Goal: Use online tool/utility: Utilize a website feature to perform a specific function

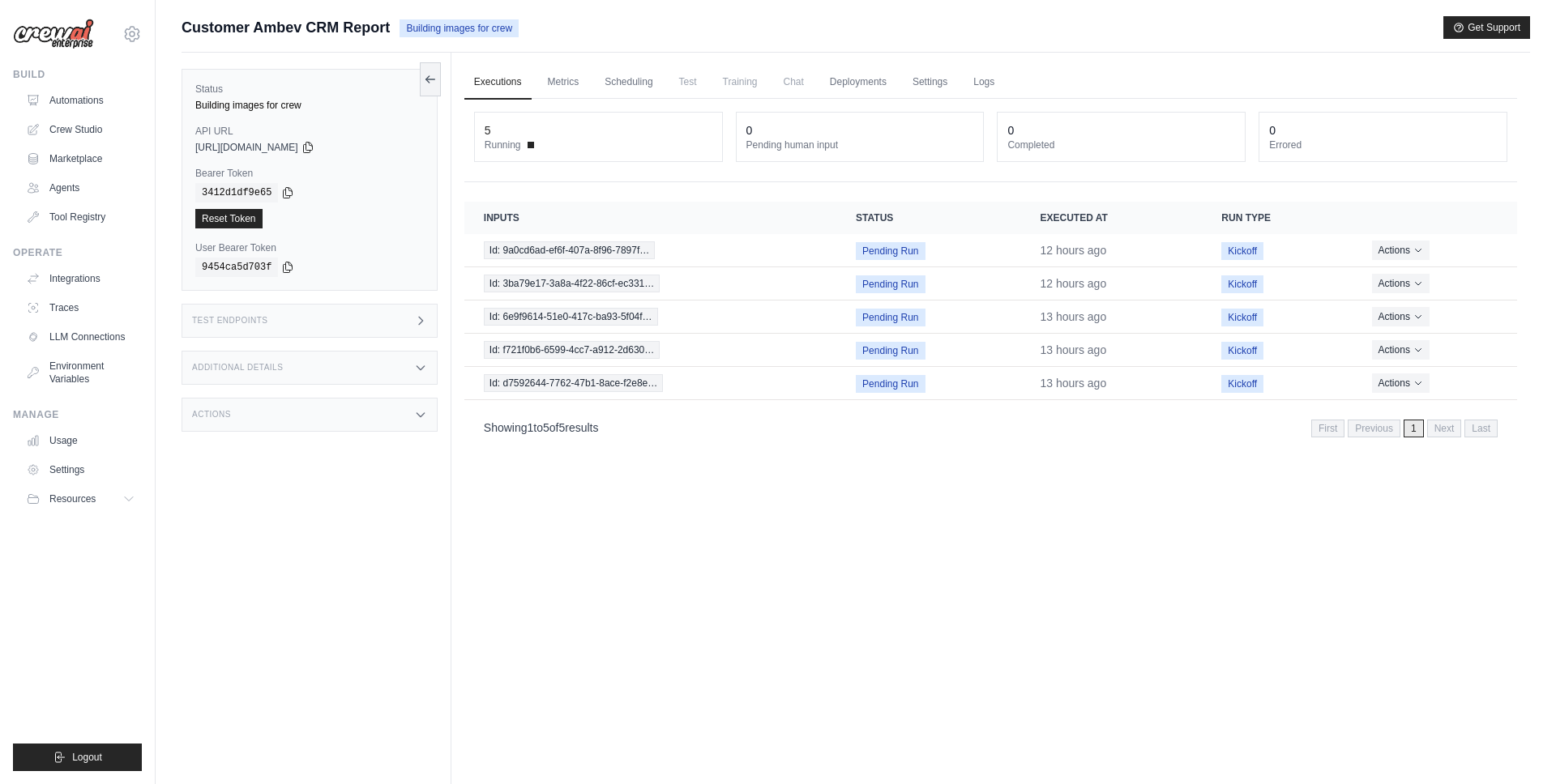
click at [694, 707] on div "Executions Metrics Scheduling Test Training Chat Deployments Settings Logs 5 Ru…" at bounding box center [991, 445] width 1079 height 784
click at [87, 99] on link "Automations" at bounding box center [82, 100] width 122 height 26
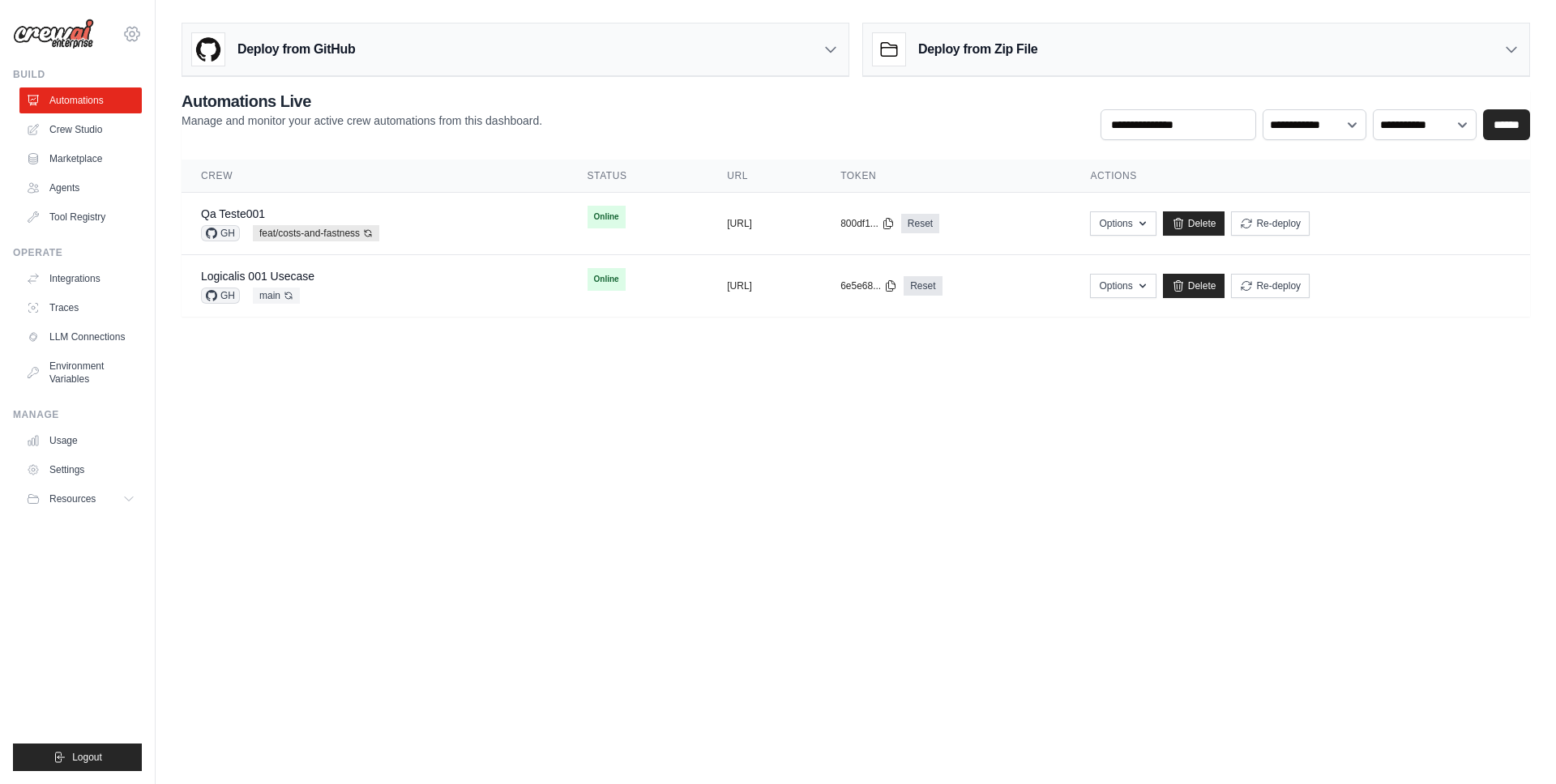
click at [138, 34] on icon at bounding box center [132, 34] width 20 height 20
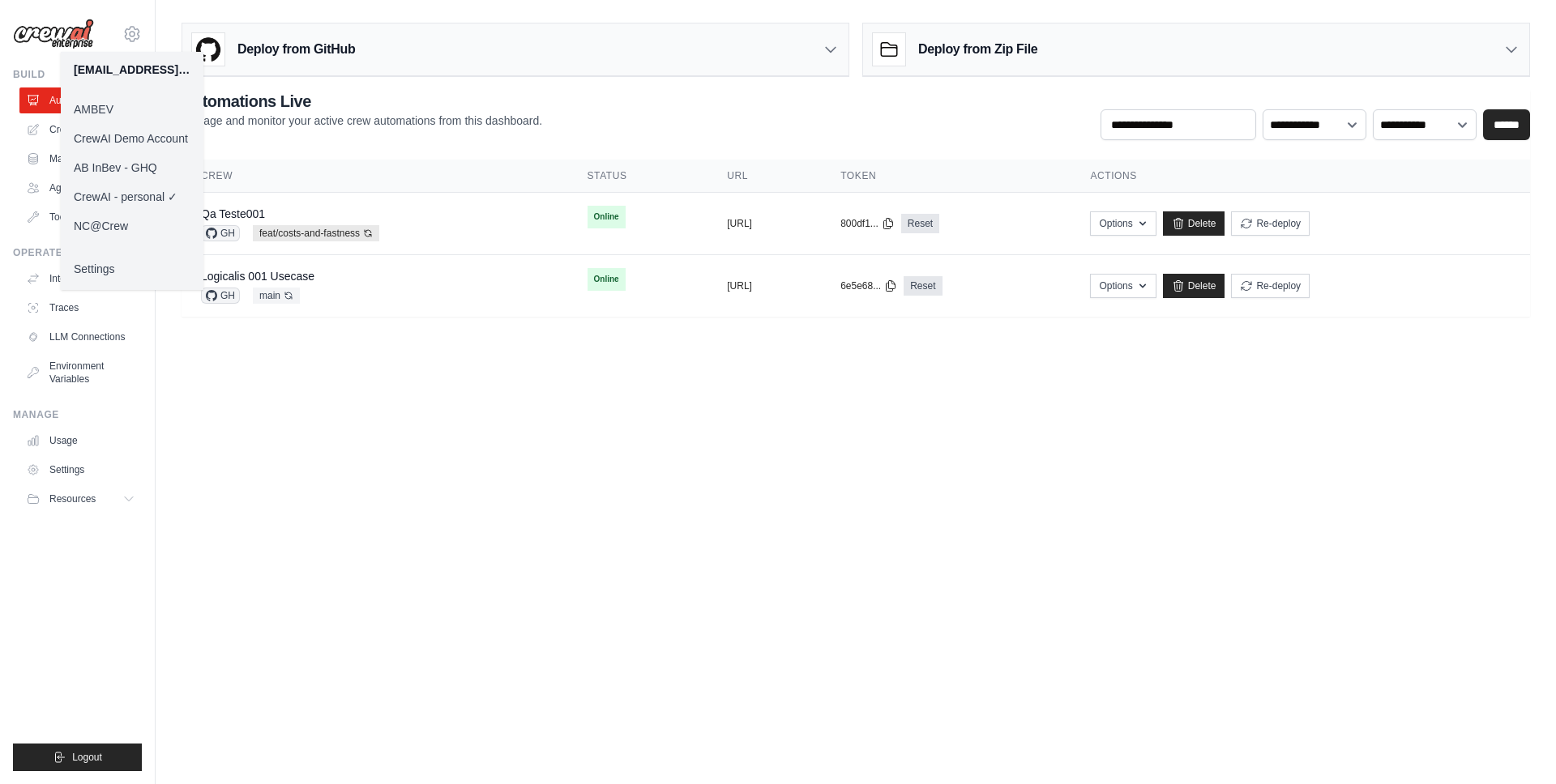
click at [99, 137] on link "CrewAI Demo Account" at bounding box center [132, 138] width 143 height 29
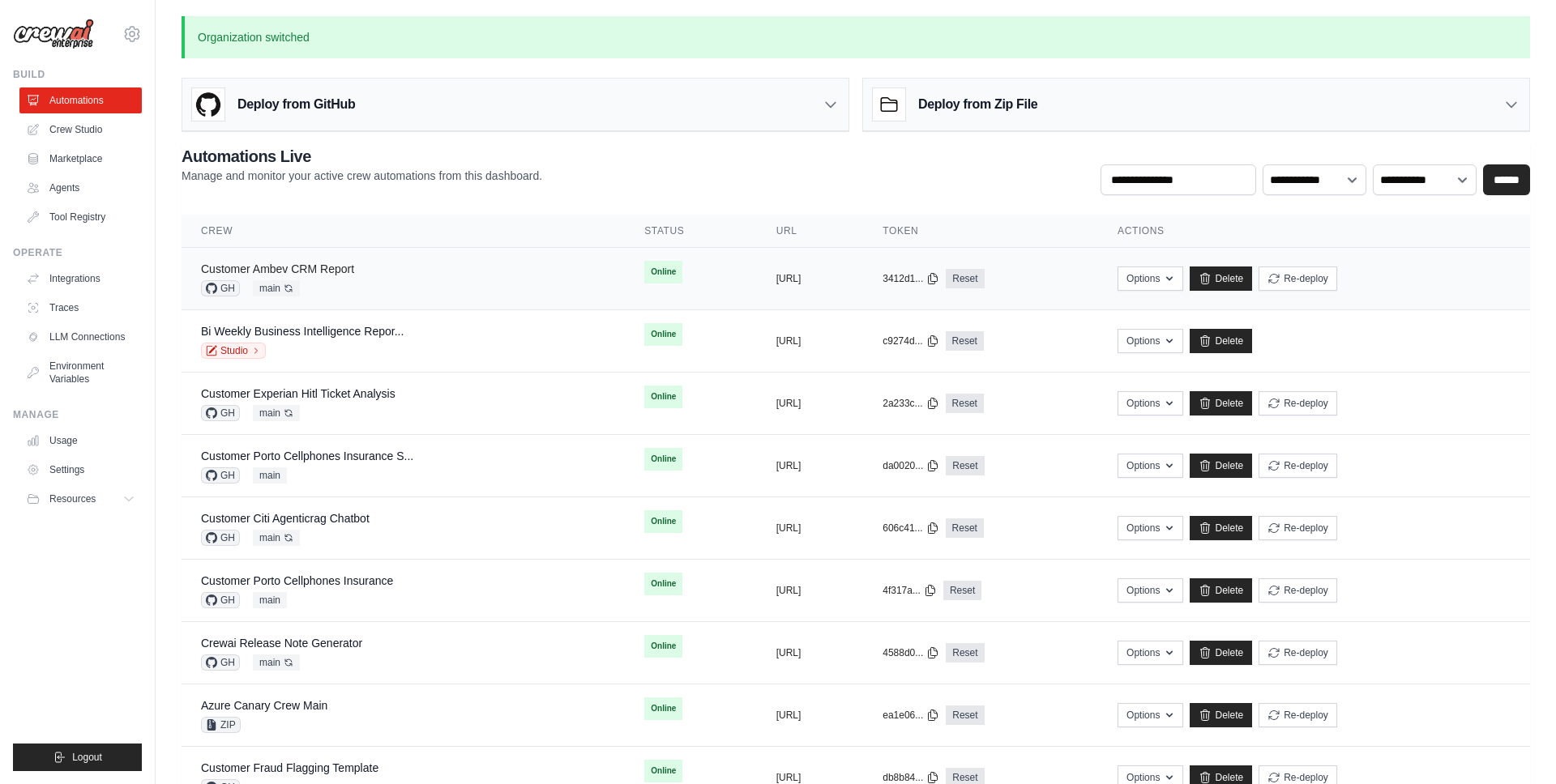
click at [337, 273] on link "Customer Ambev CRM Report" at bounding box center [278, 268] width 153 height 13
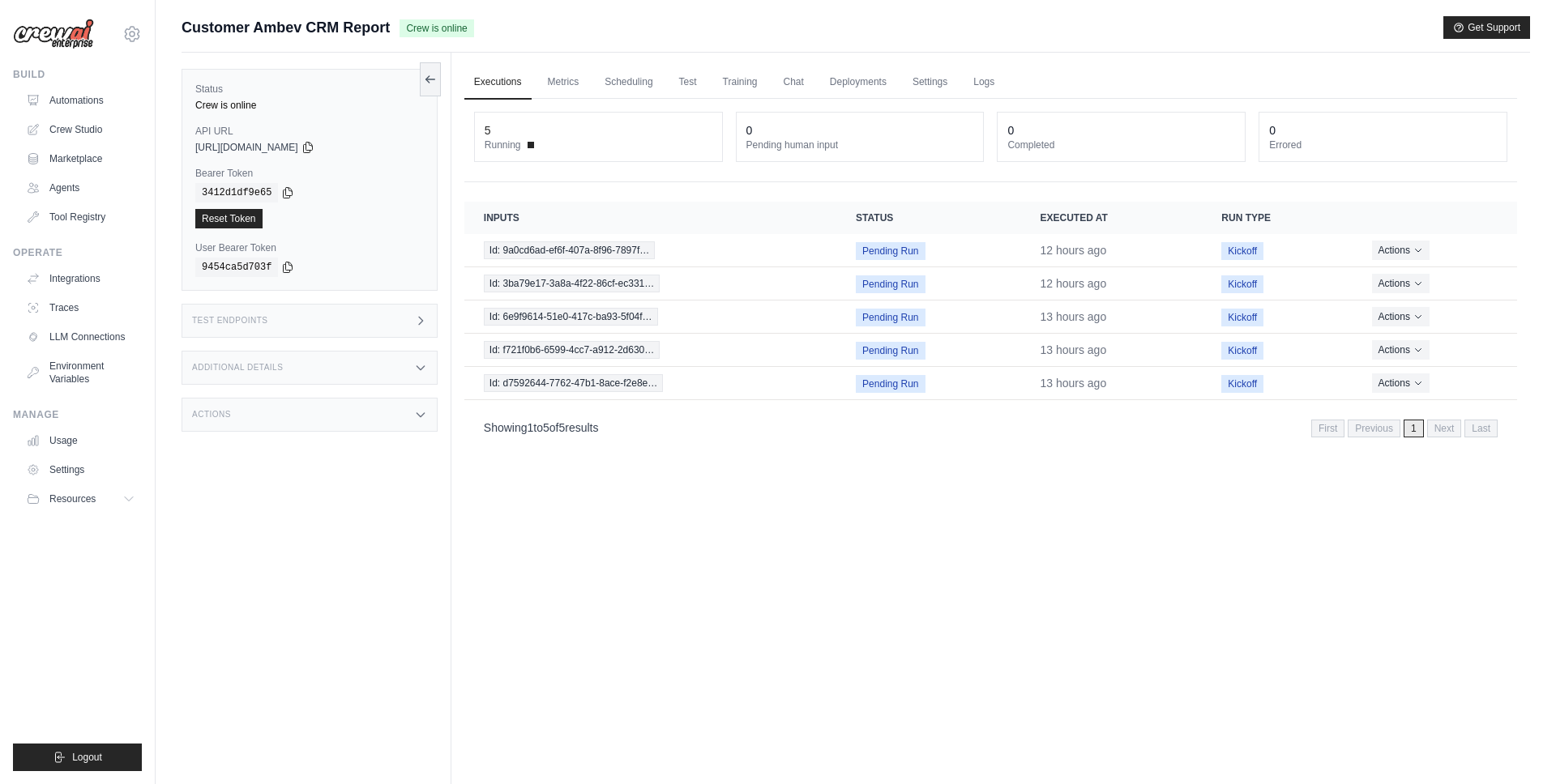
click at [300, 326] on div "Test Endpoints" at bounding box center [310, 321] width 256 height 34
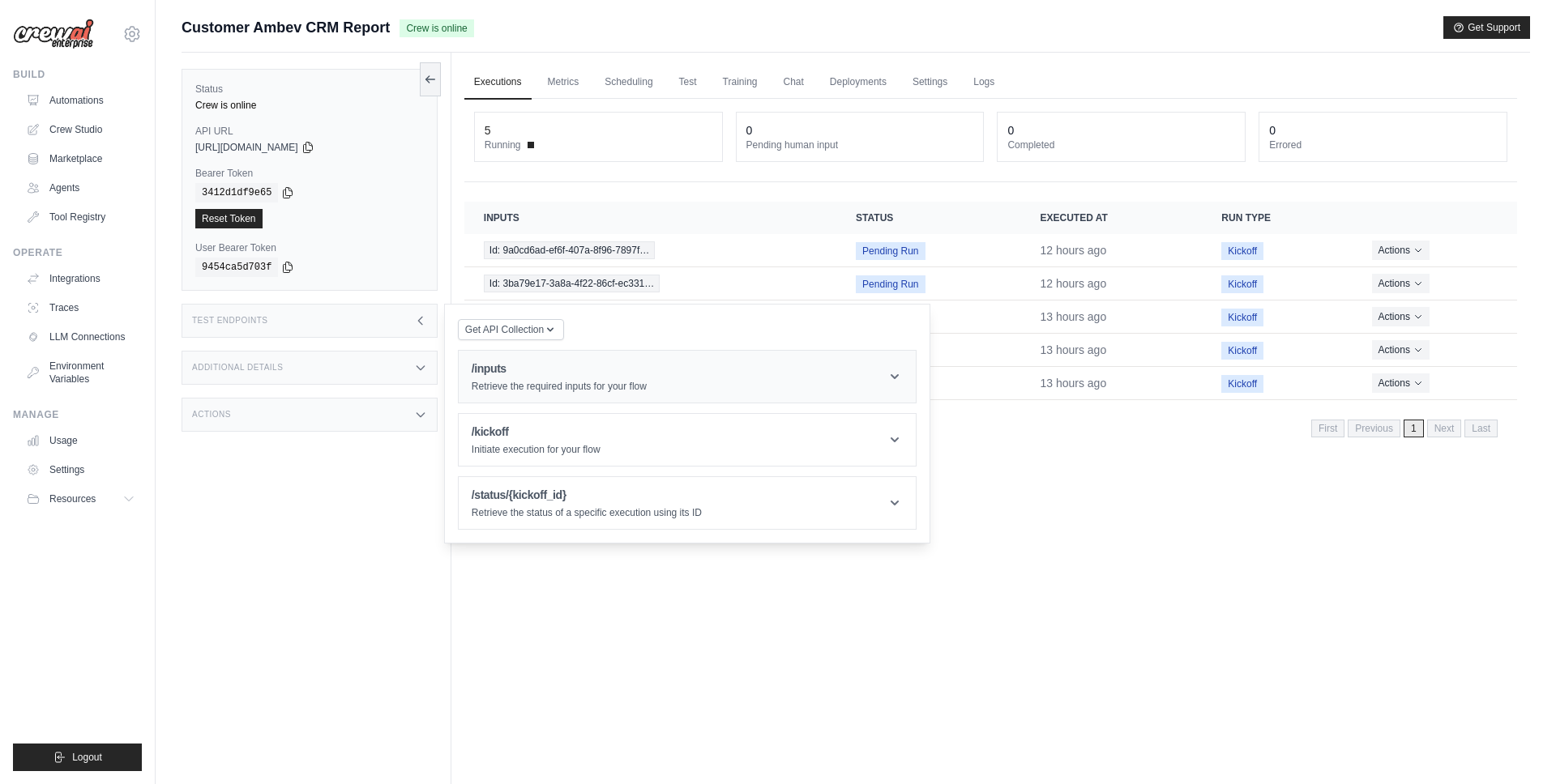
click at [560, 376] on h1 "/inputs" at bounding box center [559, 368] width 175 height 16
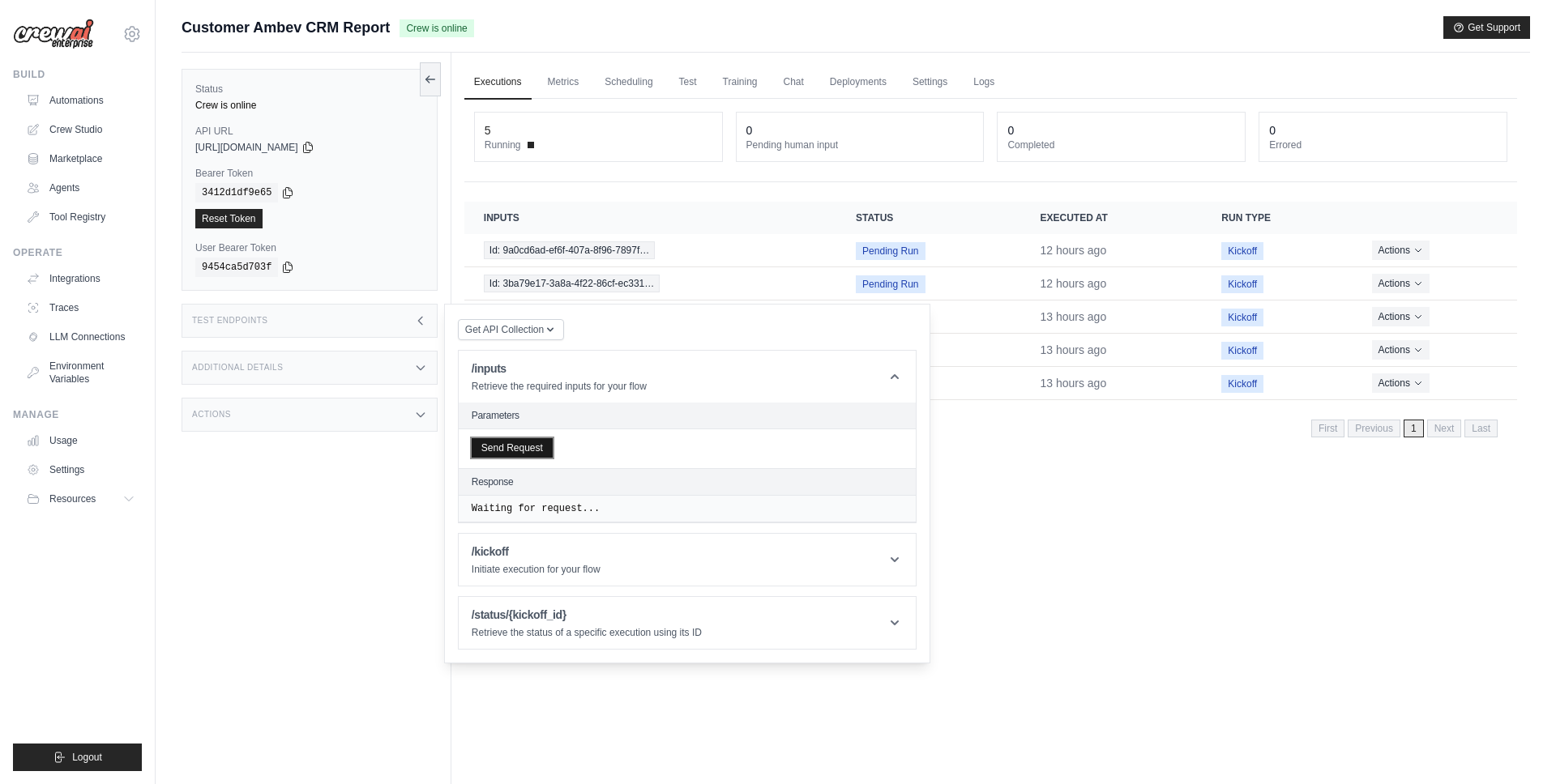
click at [531, 455] on button "Send Request" at bounding box center [512, 448] width 81 height 20
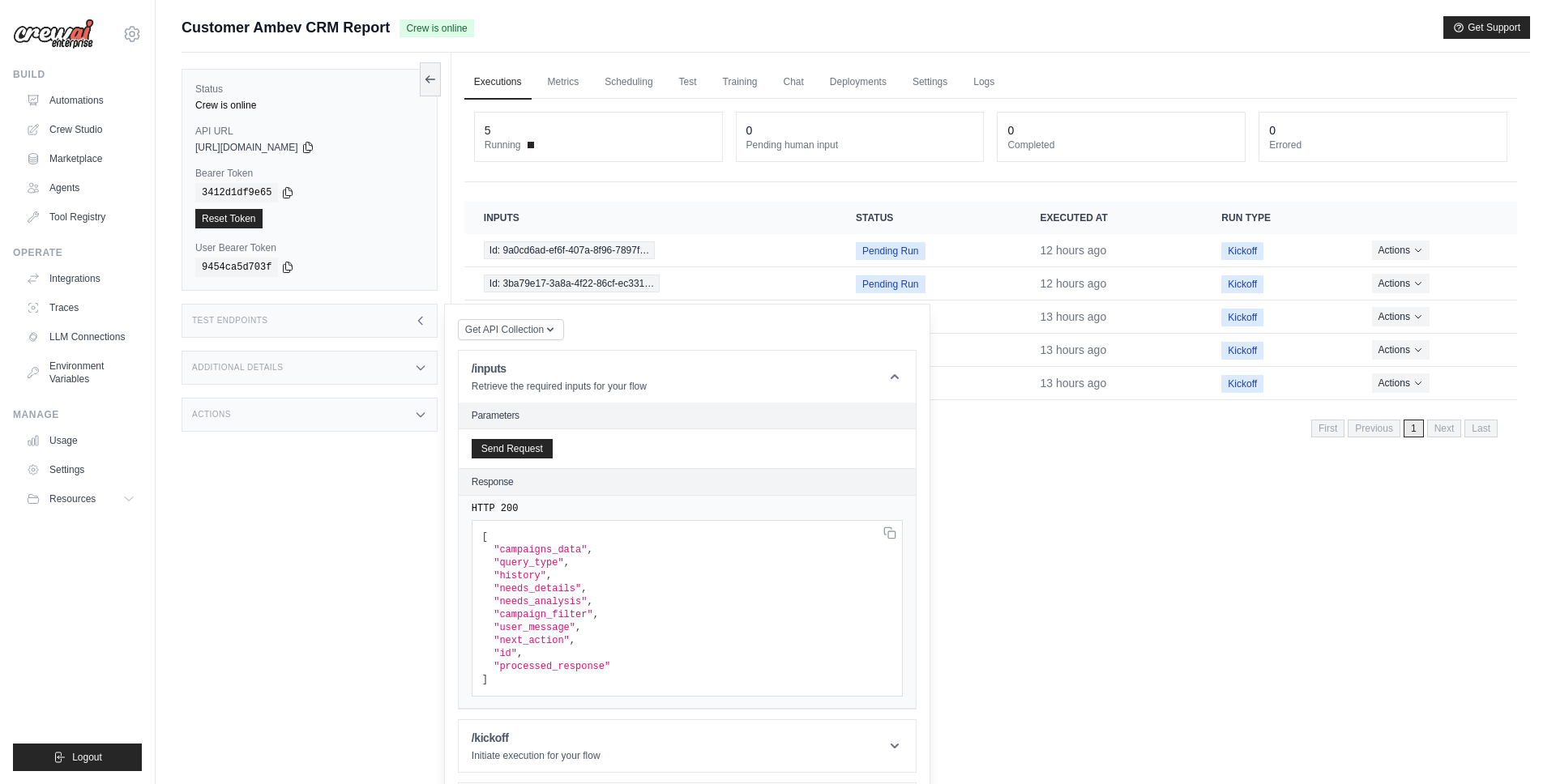
click at [525, 555] on span ""campaigns_data"" at bounding box center [541, 550] width 93 height 11
click at [523, 598] on span ""needs_analysis"" at bounding box center [541, 602] width 93 height 11
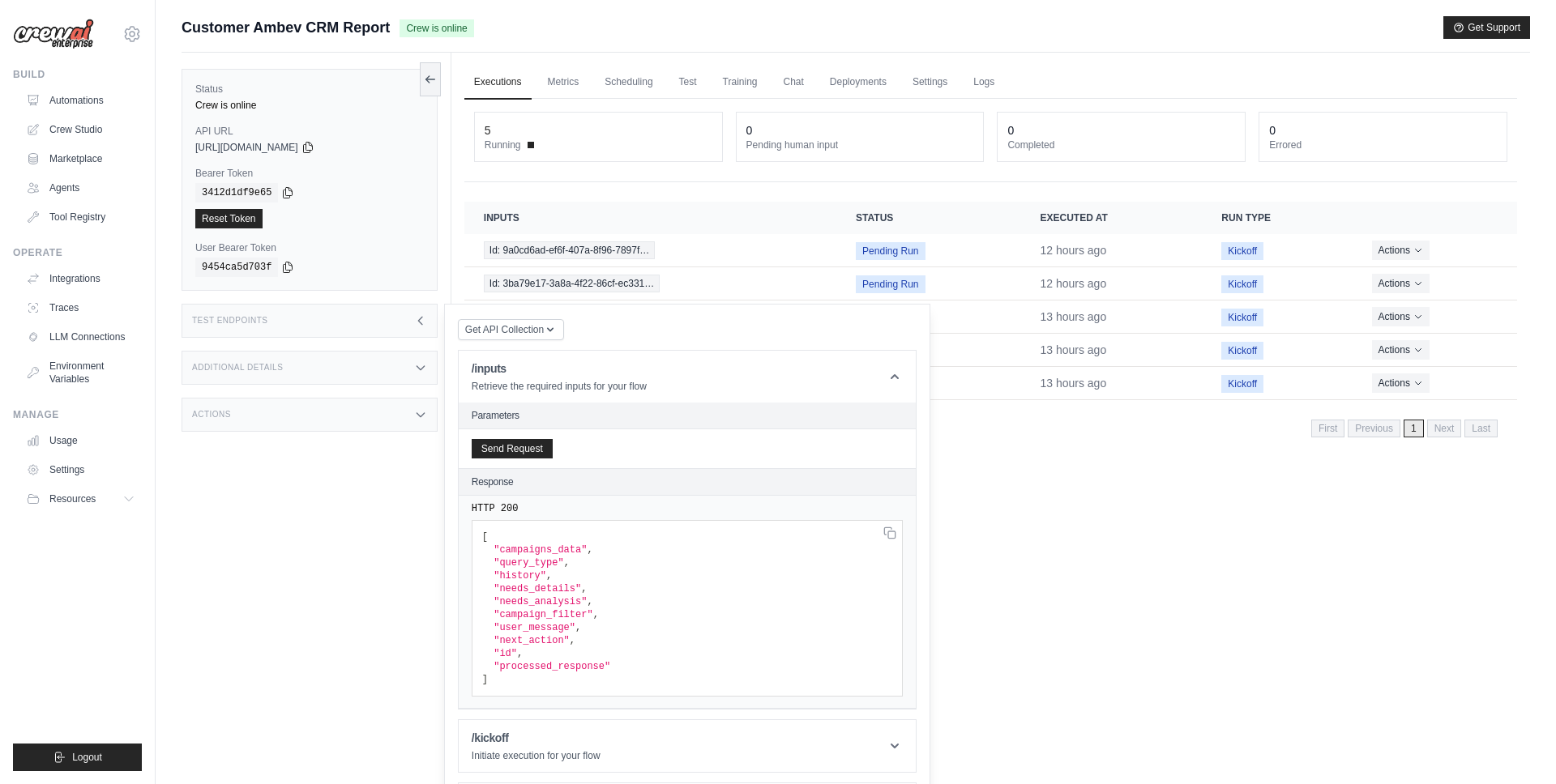
click at [542, 642] on span ""next_action"" at bounding box center [532, 641] width 76 height 11
click at [499, 658] on span ""id"" at bounding box center [506, 653] width 24 height 11
click at [537, 666] on span ""processed_response"" at bounding box center [553, 666] width 117 height 11
click at [671, 629] on pre "[ "campaigns_data" , "query_type" , "history" , "needs_details" , "needs_analys…" at bounding box center [688, 608] width 431 height 176
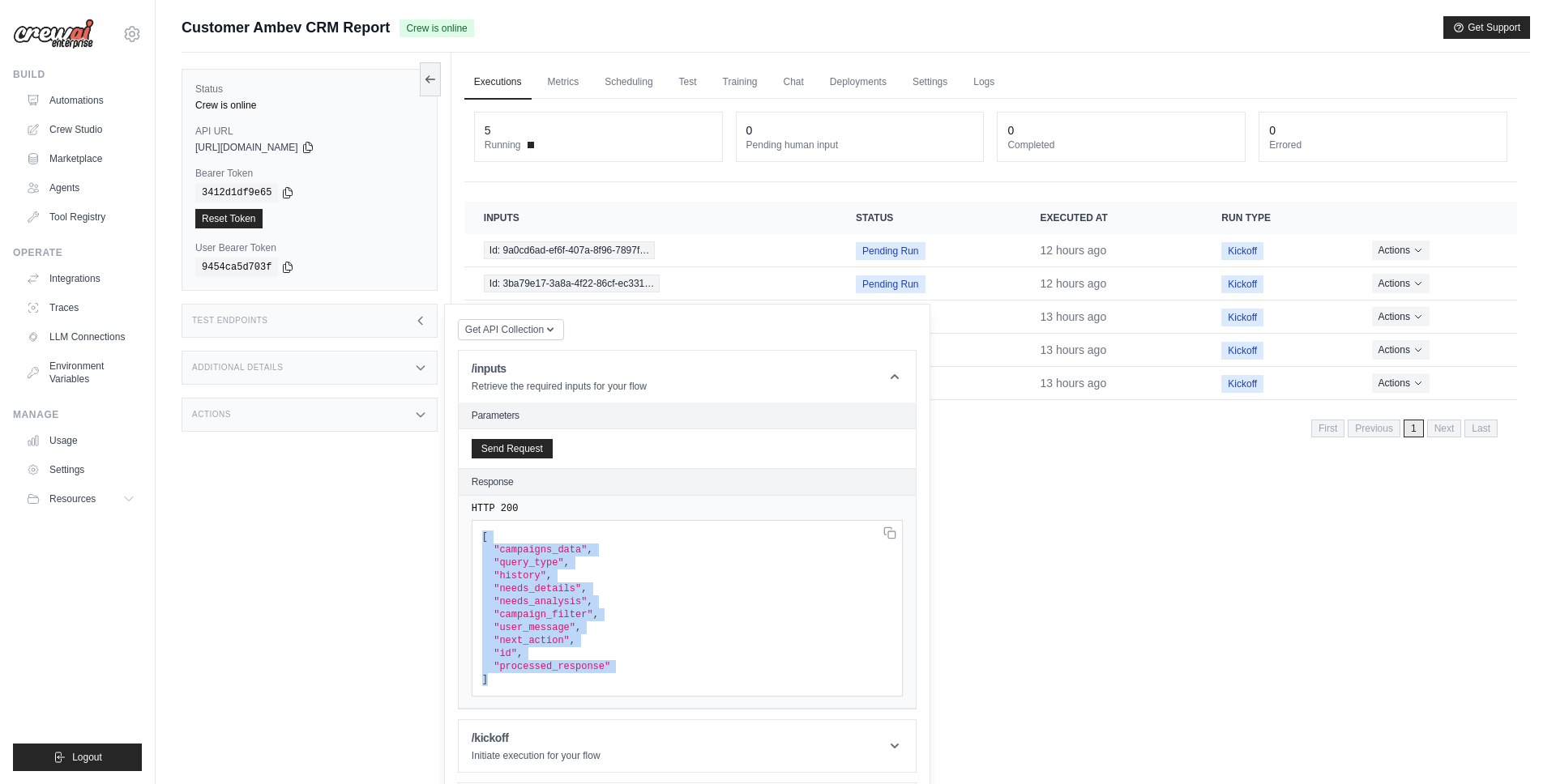
drag, startPoint x: 483, startPoint y: 536, endPoint x: 481, endPoint y: 689, distance: 153.0
click at [481, 689] on pre "[ "campaigns_data" , "query_type" , "history" , "needs_details" , "needs_analys…" at bounding box center [688, 608] width 431 height 176
copy code "[ "campaigns_data" , "query_type" , "history" , "needs_details" , "needs_analys…"
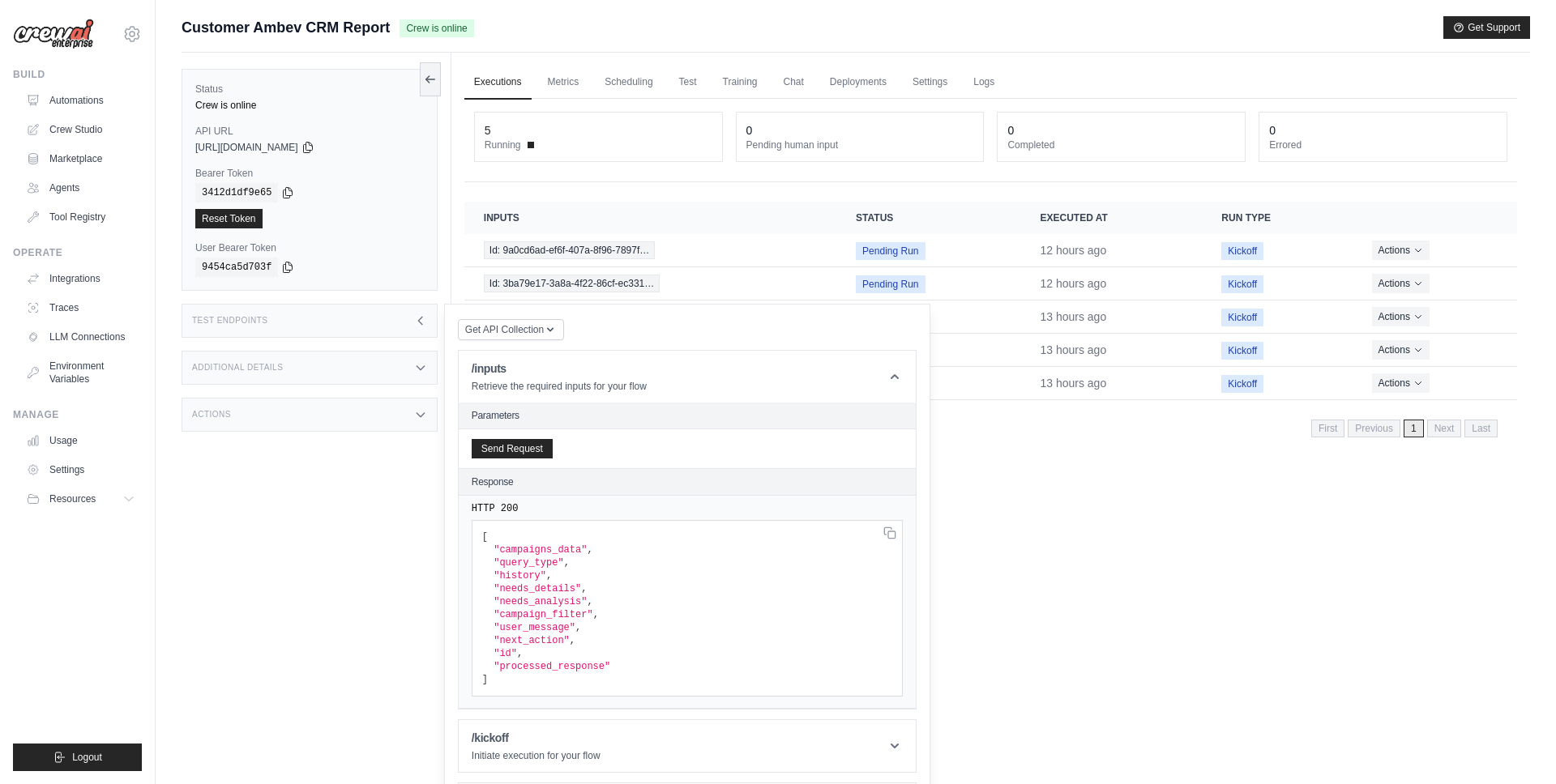
click at [737, 595] on pre "[ "campaigns_data" , "query_type" , "history" , "needs_details" , "needs_analys…" at bounding box center [688, 608] width 431 height 176
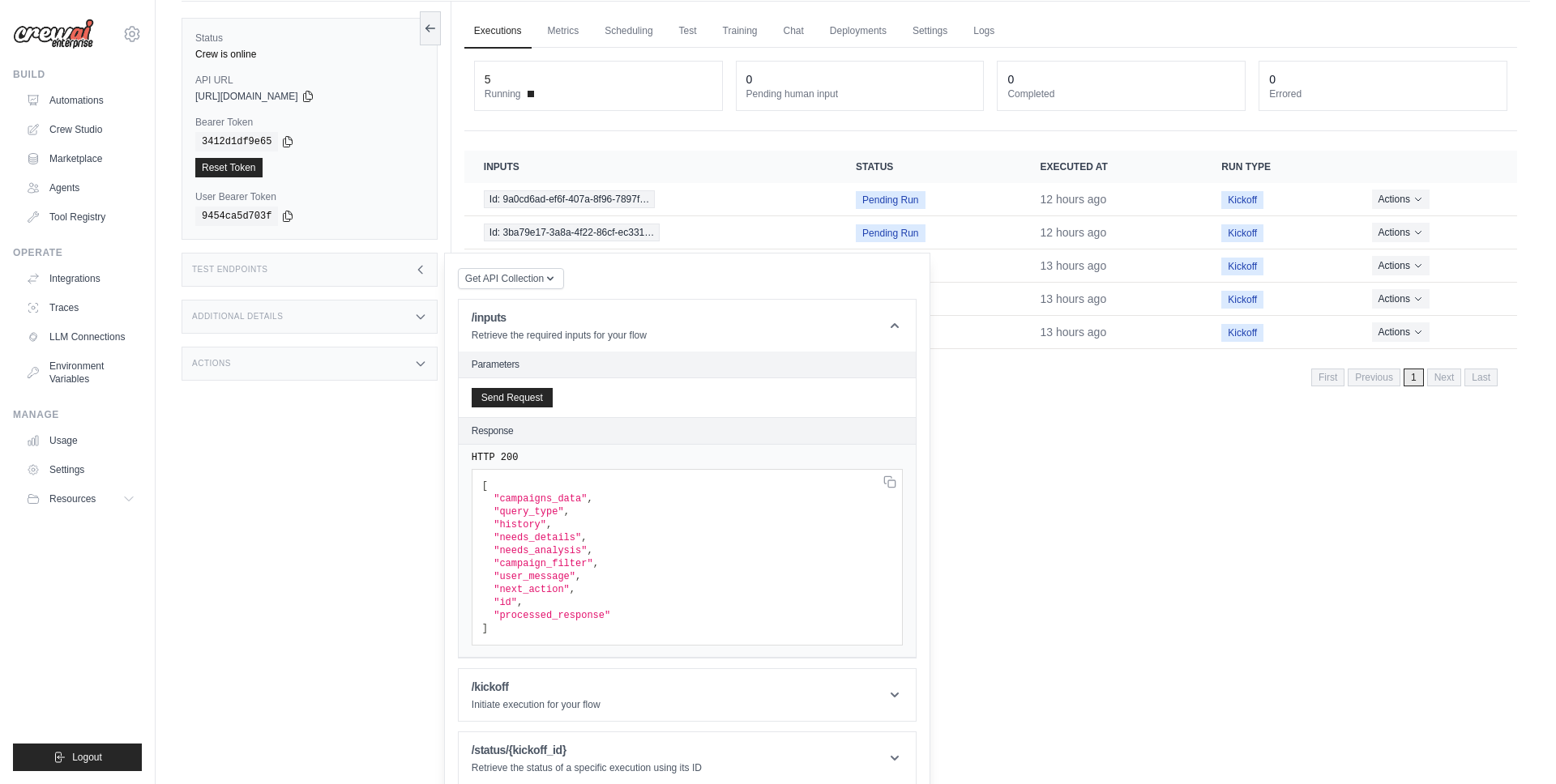
scroll to position [69, 0]
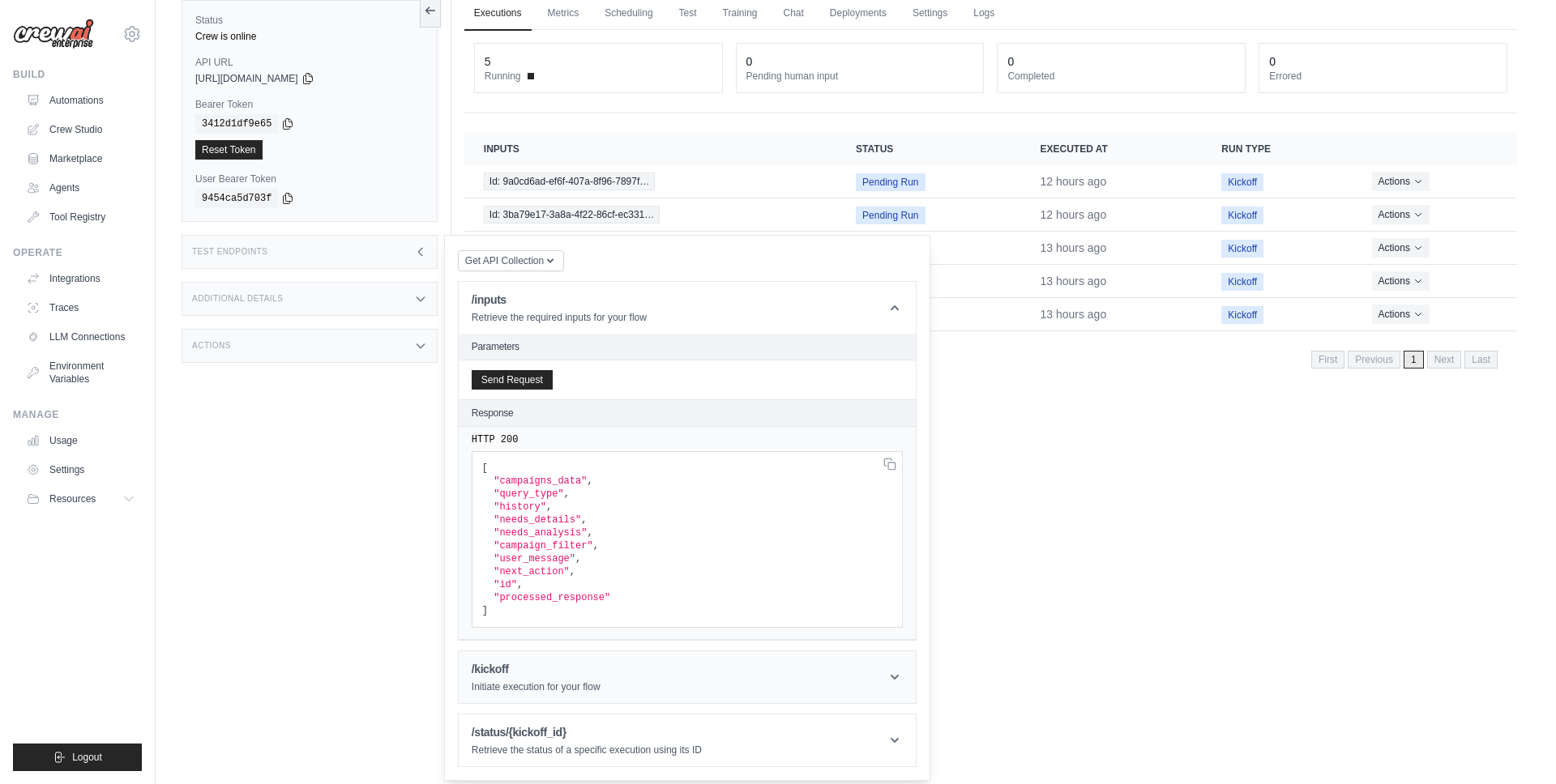
click at [538, 674] on h1 "/kickoff" at bounding box center [536, 669] width 129 height 16
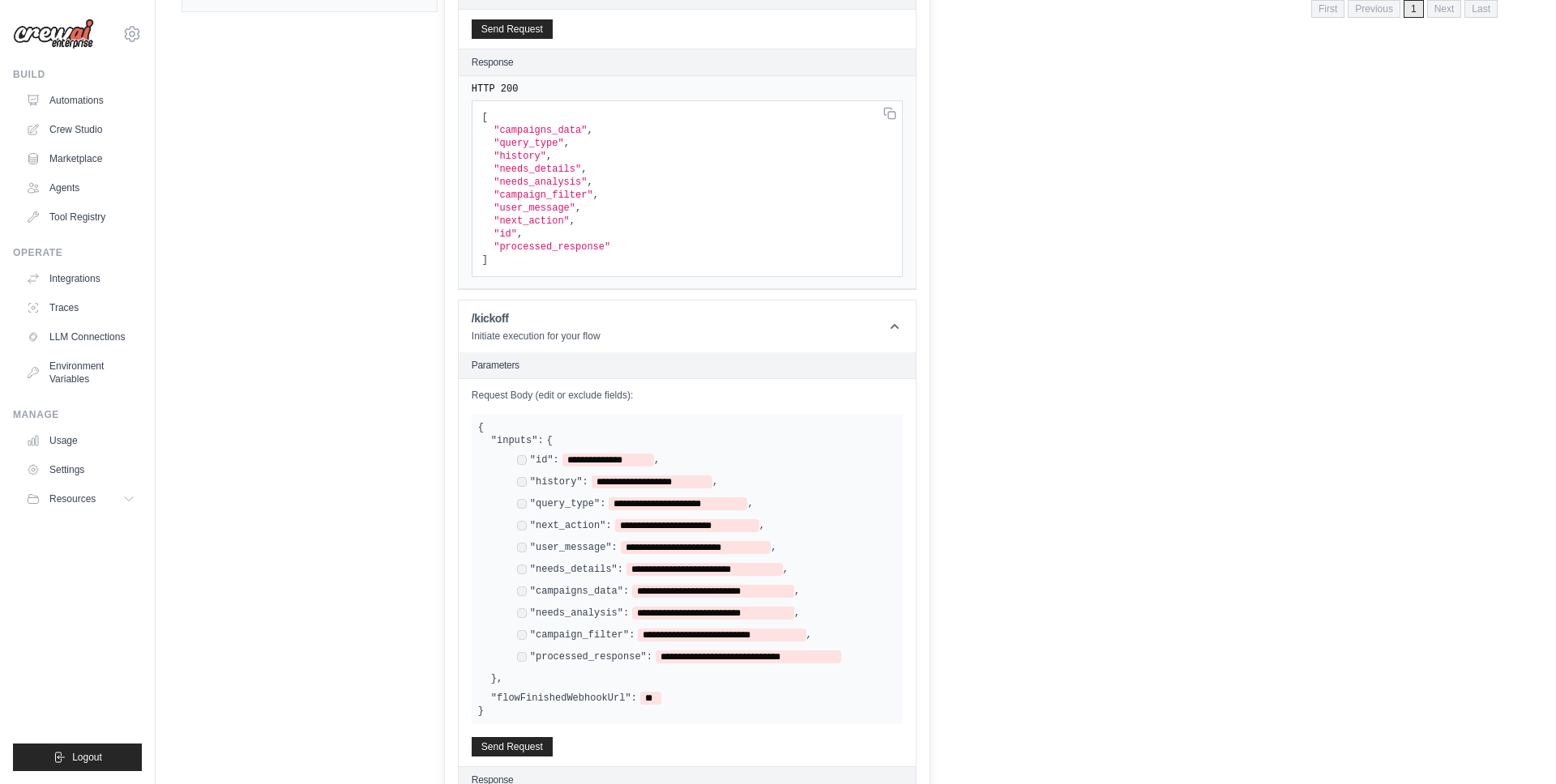
scroll to position [527, 0]
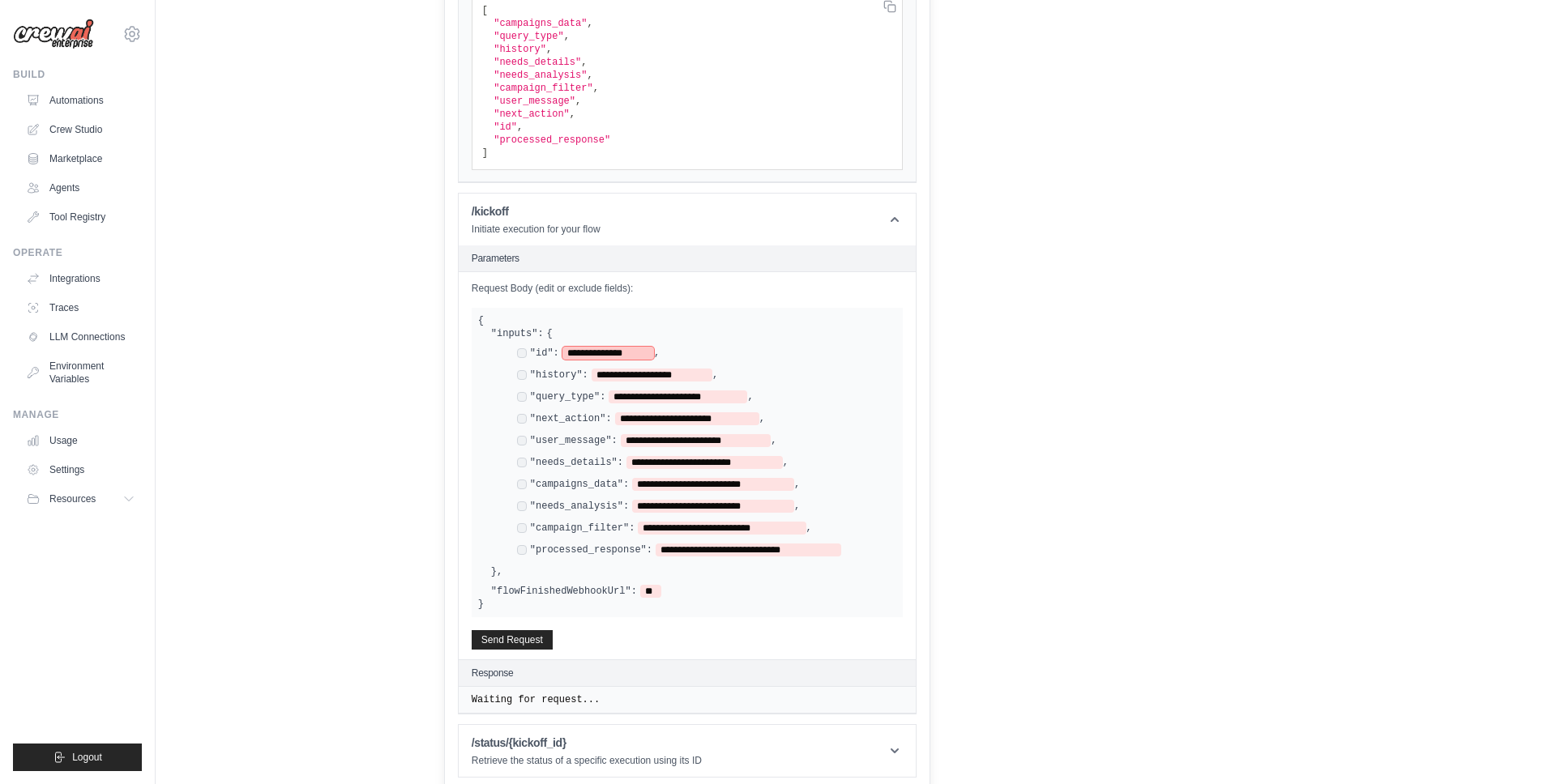
click at [584, 353] on span "**********" at bounding box center [609, 353] width 92 height 13
click at [582, 354] on span "**********" at bounding box center [609, 353] width 92 height 13
click at [571, 354] on span "**********" at bounding box center [609, 353] width 92 height 13
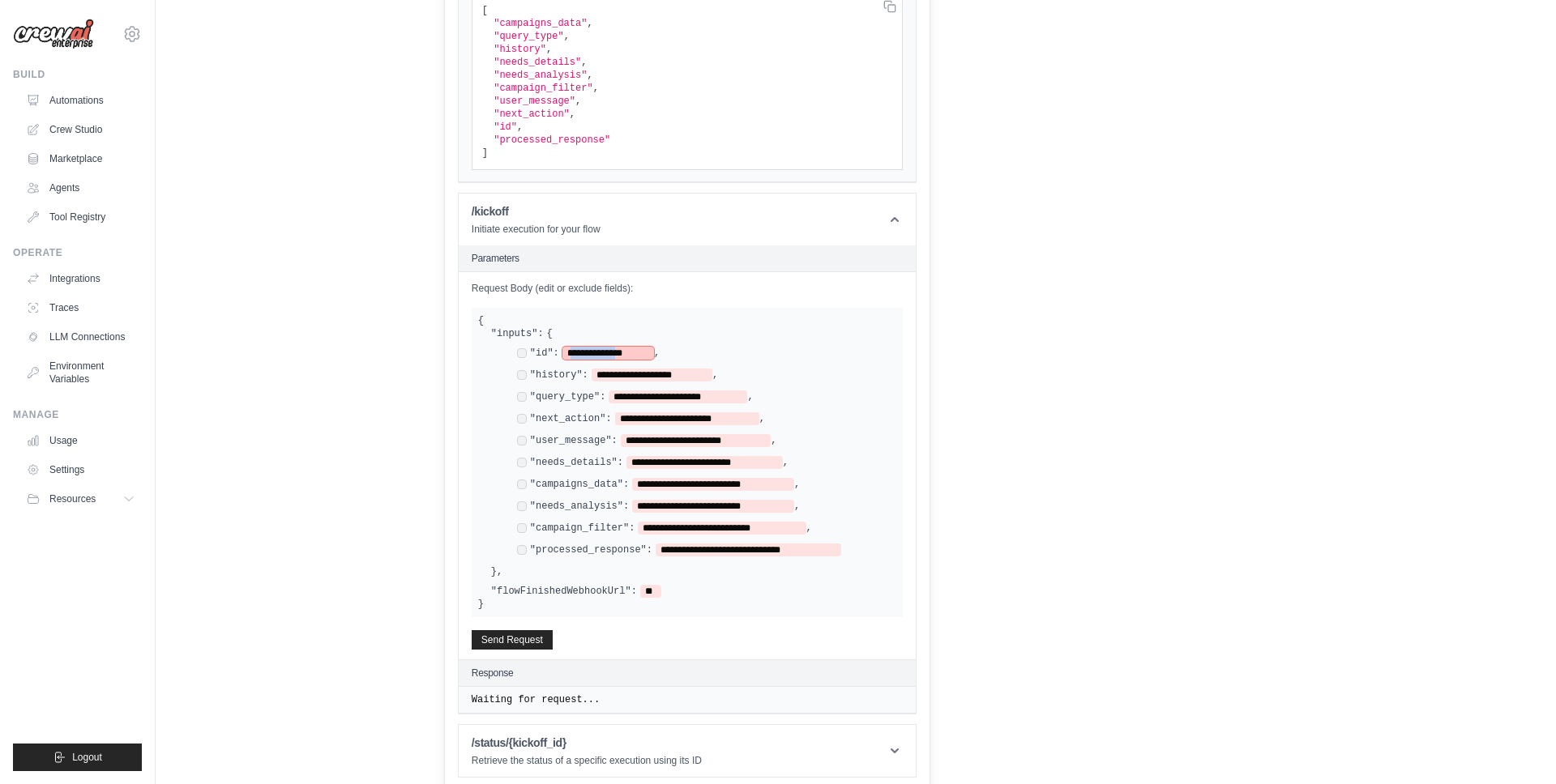
drag, startPoint x: 570, startPoint y: 354, endPoint x: 638, endPoint y: 356, distance: 68.0
click at [638, 356] on span "**********" at bounding box center [609, 353] width 92 height 13
drag, startPoint x: 573, startPoint y: 352, endPoint x: 661, endPoint y: 353, distance: 88.0
click at [661, 353] on div "**********" at bounding box center [706, 355] width 379 height 15
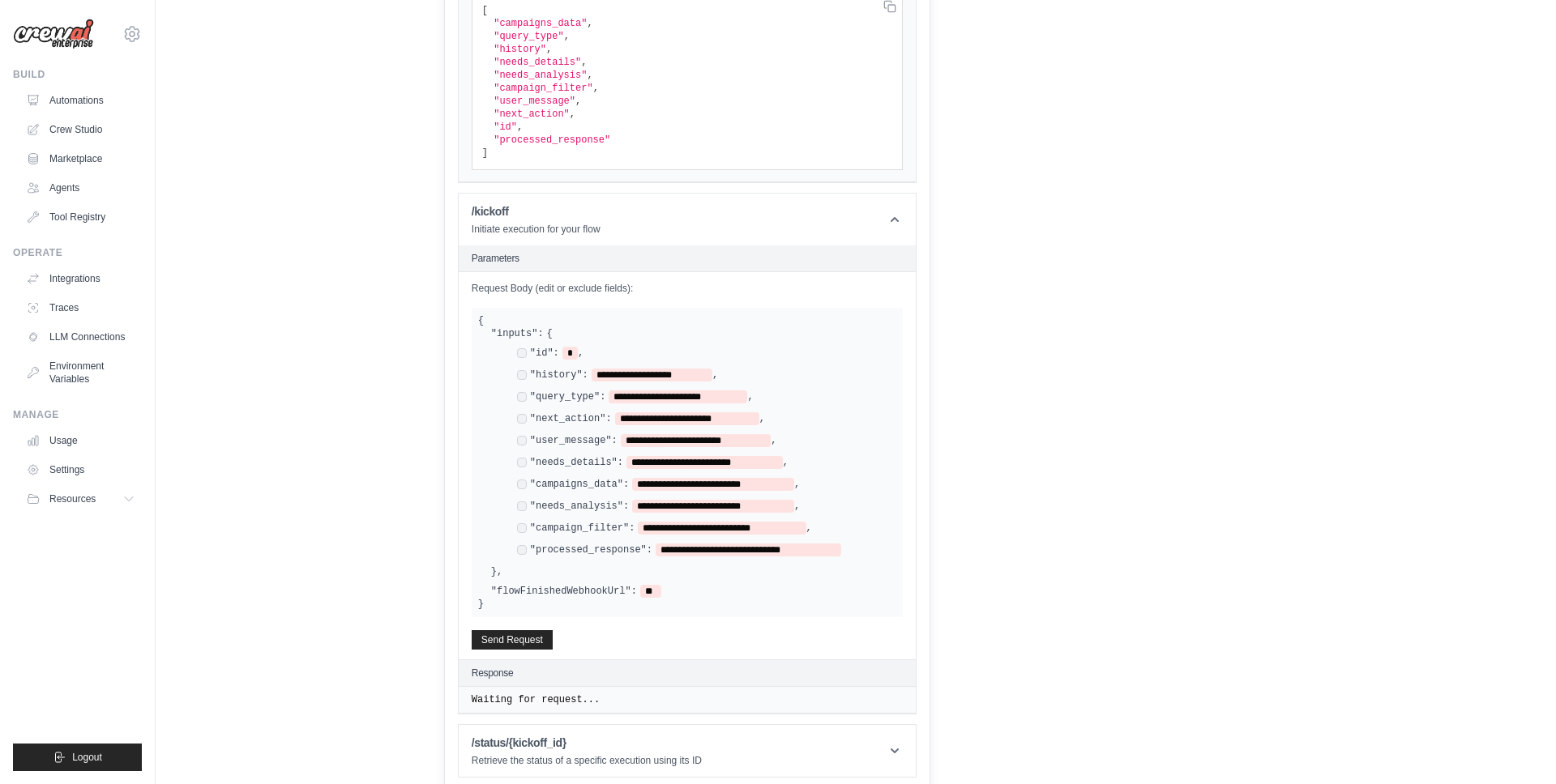
click at [637, 359] on div ""id": * ," at bounding box center [706, 355] width 379 height 15
click at [574, 352] on span "*" at bounding box center [570, 353] width 15 height 13
click at [637, 440] on span "**********" at bounding box center [695, 440] width 150 height 13
click at [632, 439] on span "**********" at bounding box center [695, 440] width 150 height 13
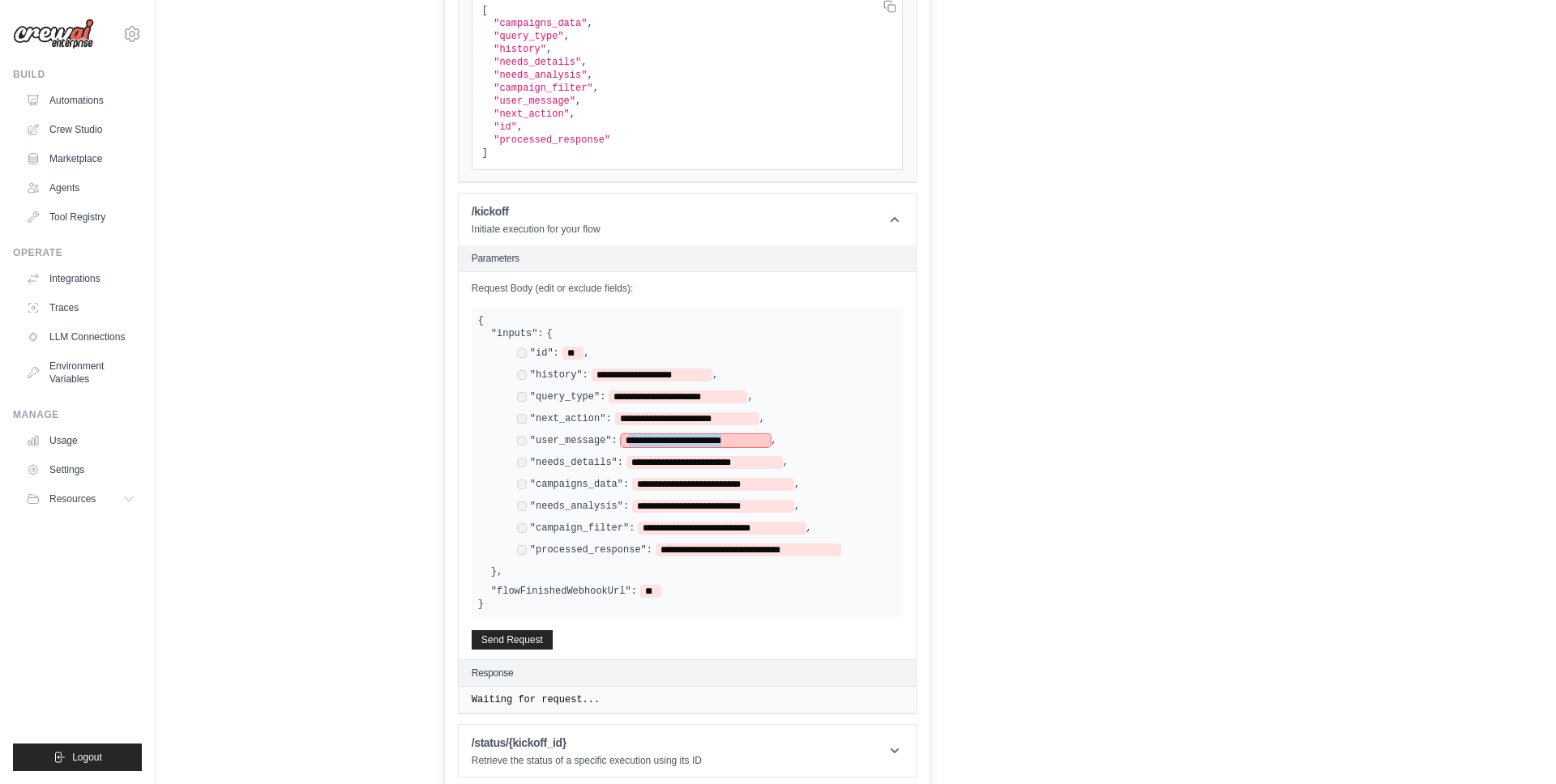
drag, startPoint x: 632, startPoint y: 439, endPoint x: 761, endPoint y: 443, distance: 129.1
click at [761, 443] on span "**********" at bounding box center [695, 440] width 150 height 13
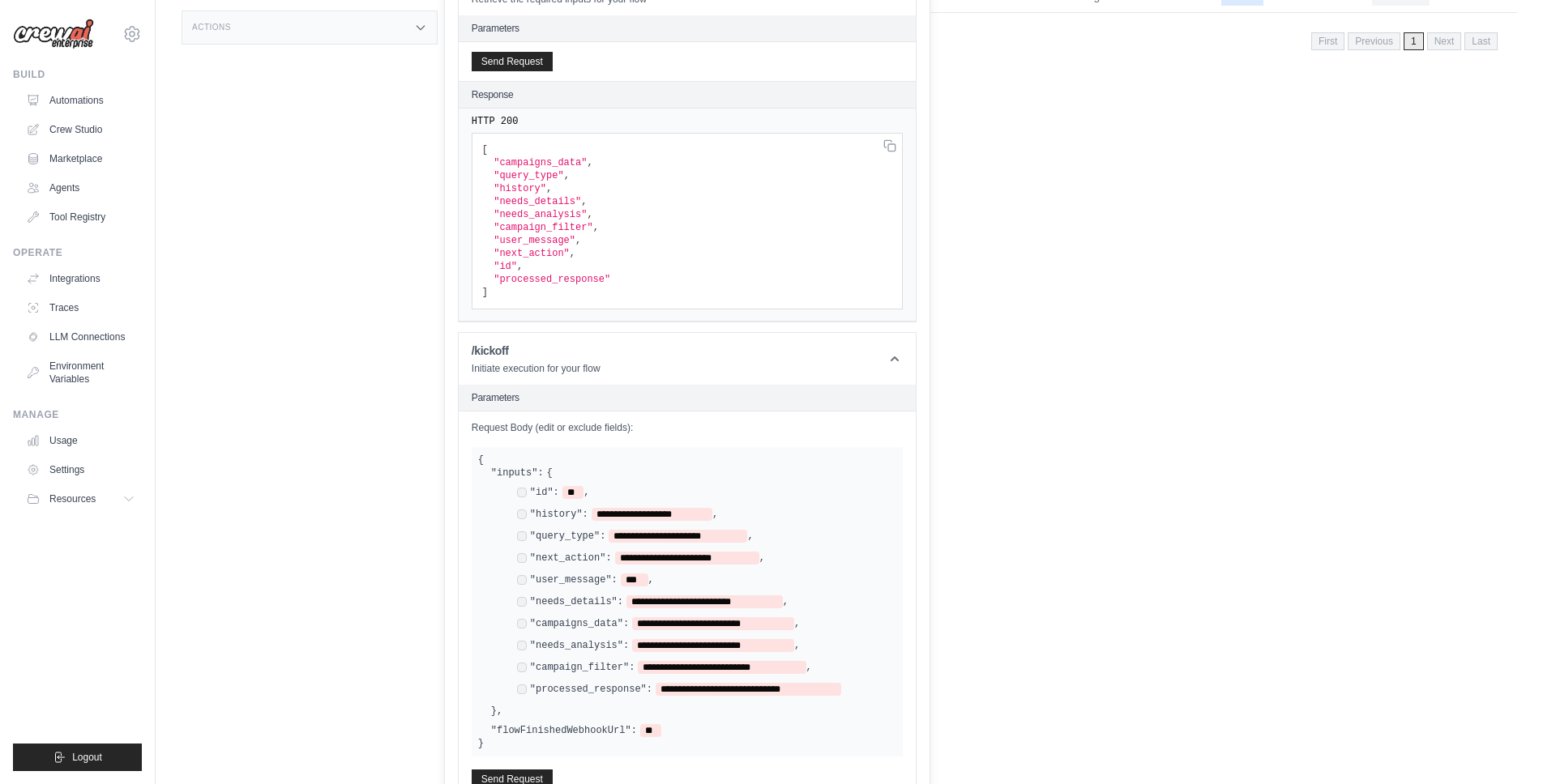
click at [533, 192] on span ""history"" at bounding box center [520, 188] width 53 height 11
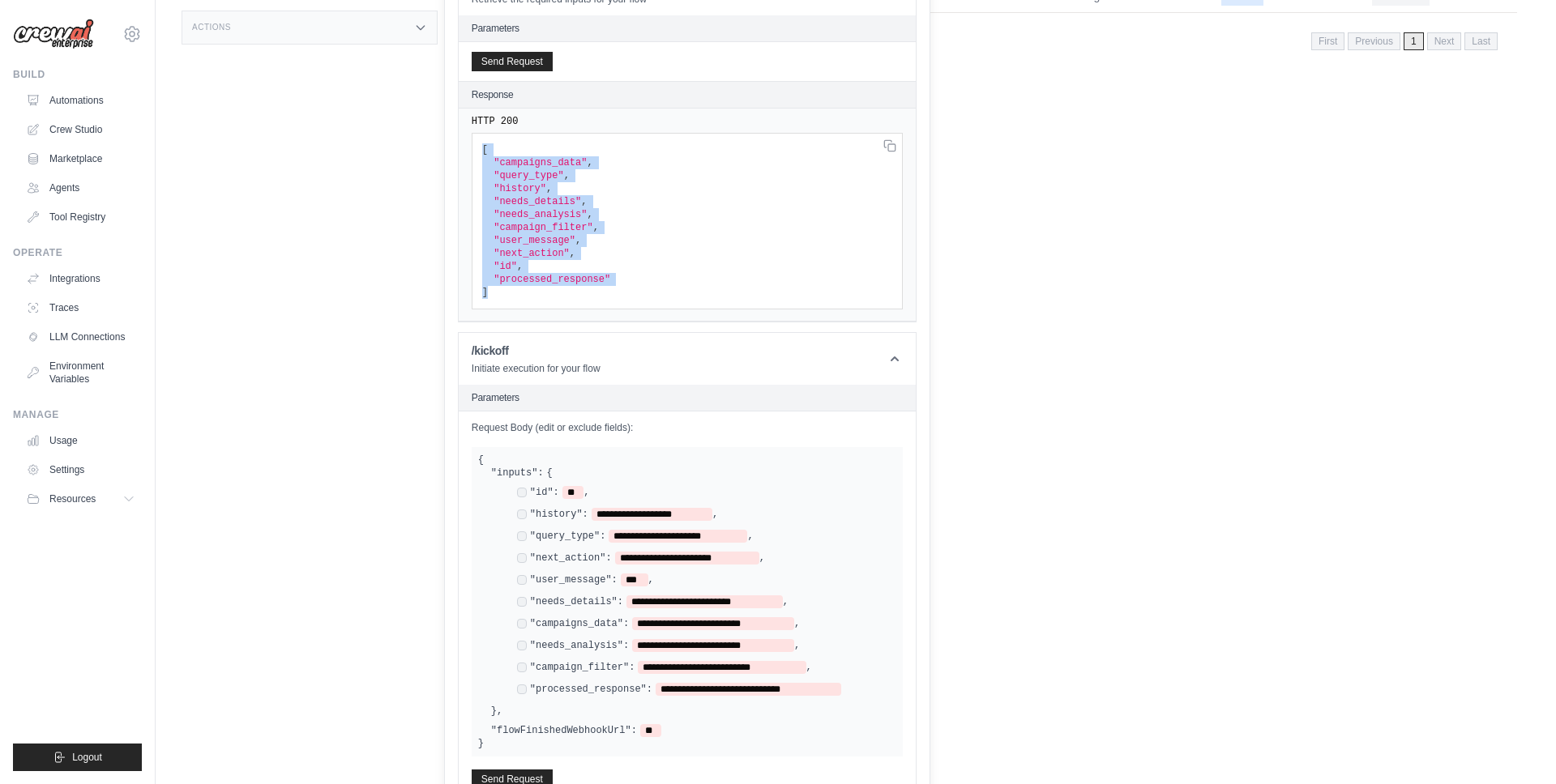
drag, startPoint x: 497, startPoint y: 289, endPoint x: 473, endPoint y: 151, distance: 140.1
click at [473, 151] on pre "[ "campaigns_data" , "query_type" , "history" , "needs_details" , "needs_analys…" at bounding box center [688, 221] width 431 height 176
copy code "[ "campaigns_data" , "query_type" , "history" , "needs_details" , "needs_analys…"
click at [527, 254] on span ""next_action"" at bounding box center [532, 253] width 76 height 11
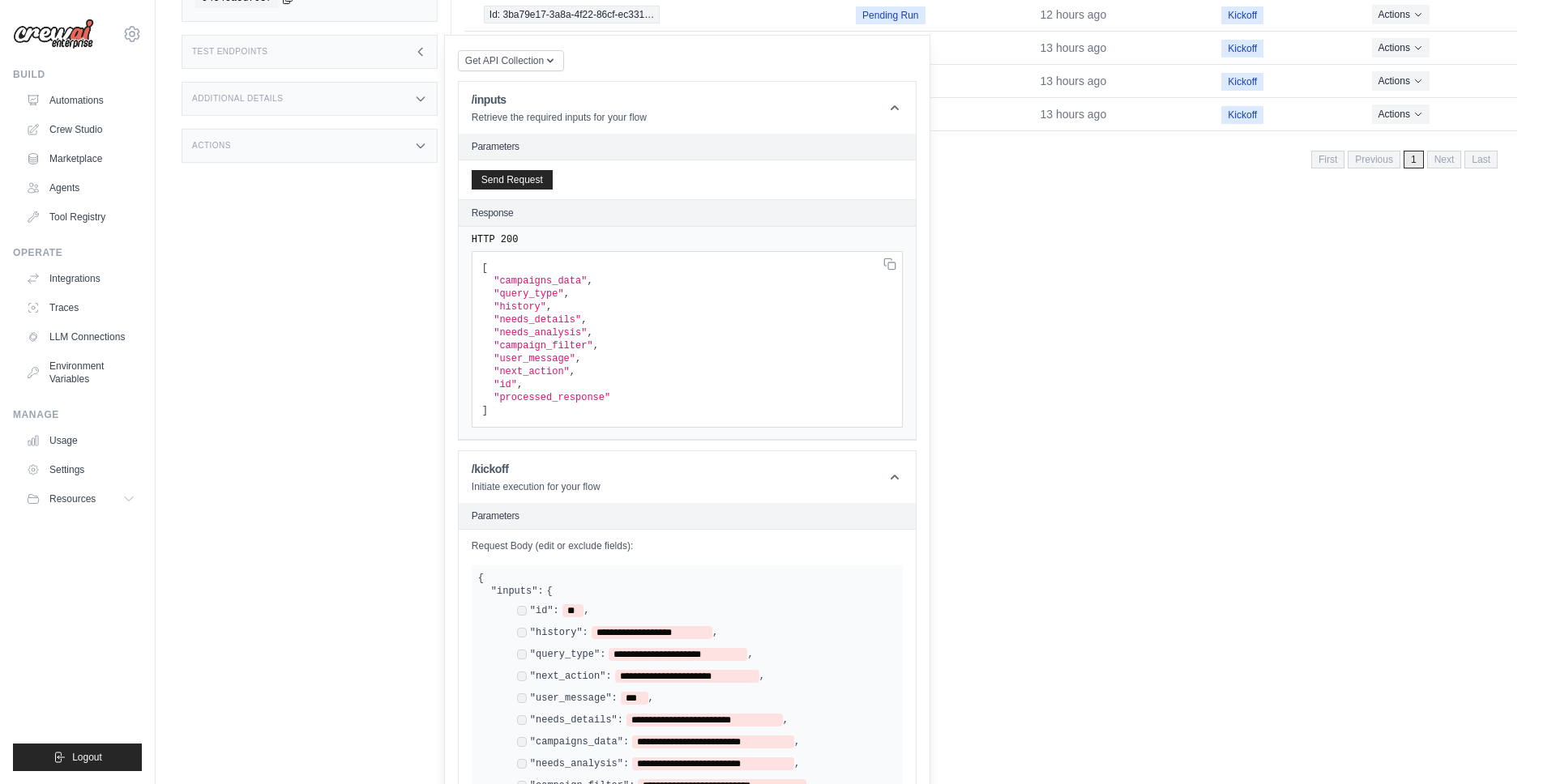
scroll to position [261, 0]
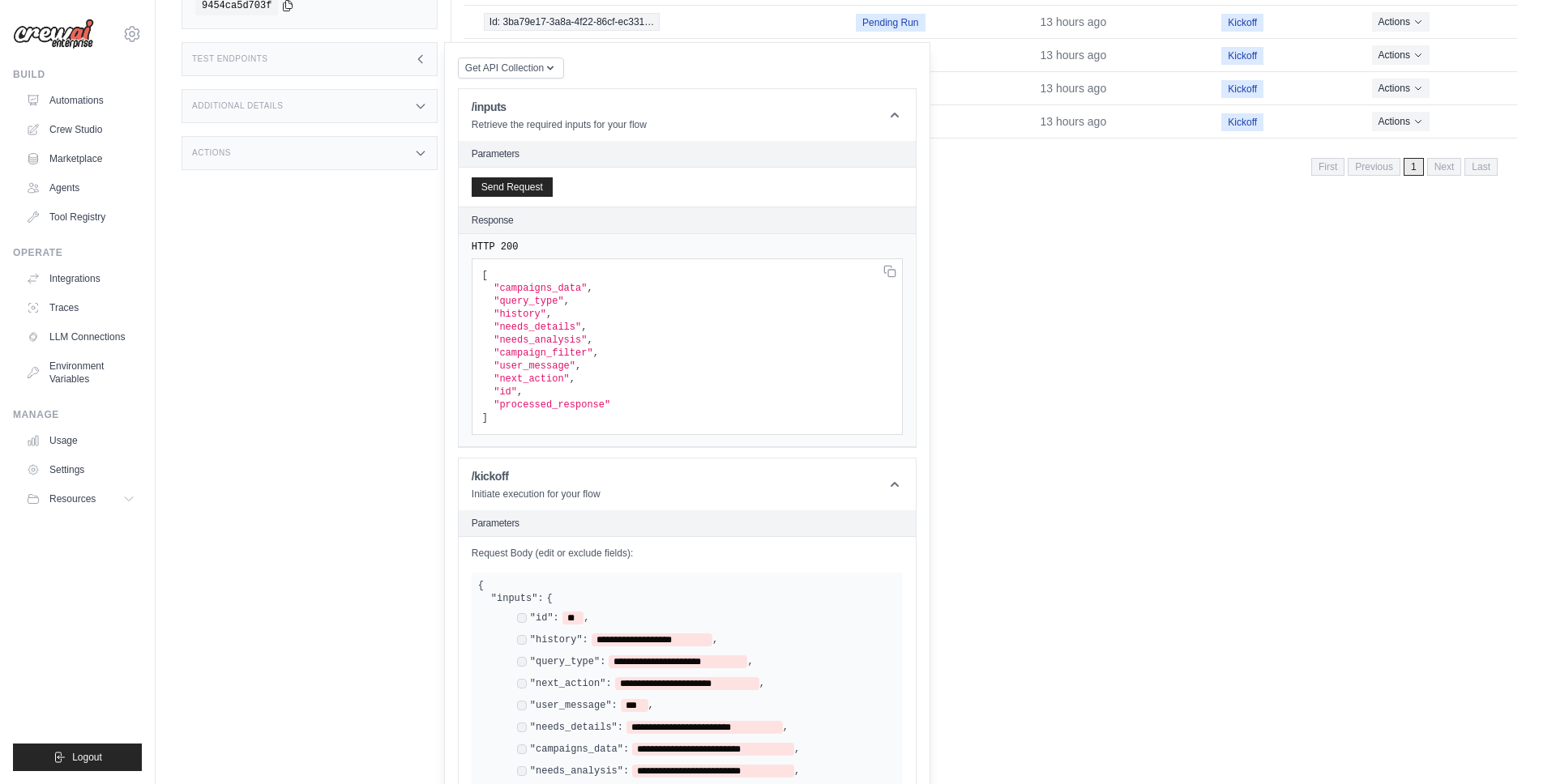
click at [525, 288] on span ""campaigns_data"" at bounding box center [541, 288] width 93 height 11
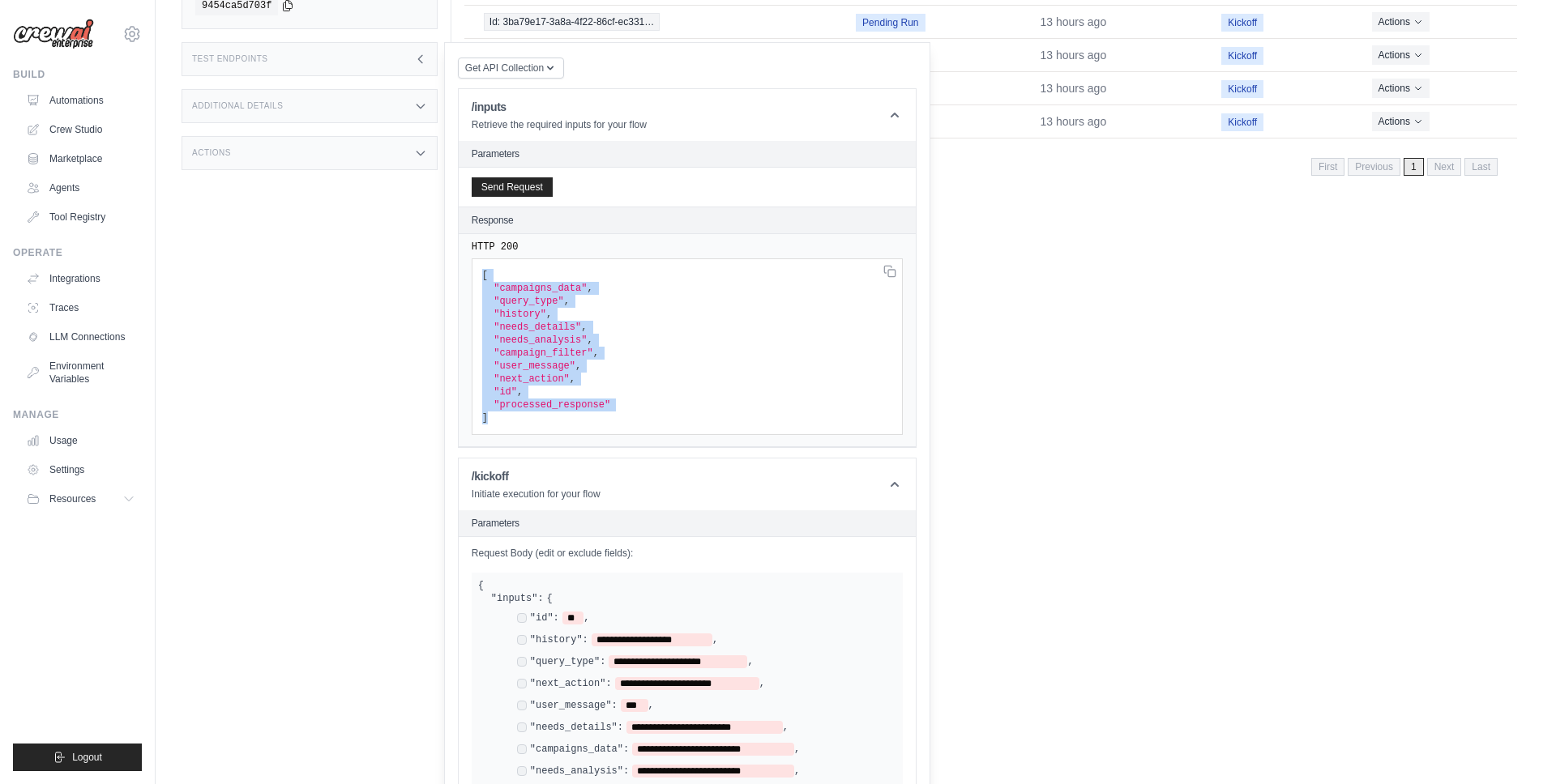
drag, startPoint x: 482, startPoint y: 273, endPoint x: 492, endPoint y: 420, distance: 147.3
click at [492, 420] on pre "[ "campaigns_data" , "query_type" , "history" , "needs_details" , "needs_analys…" at bounding box center [688, 347] width 431 height 176
copy code "[ "campaigns_data" , "query_type" , "history" , "needs_details" , "needs_analys…"
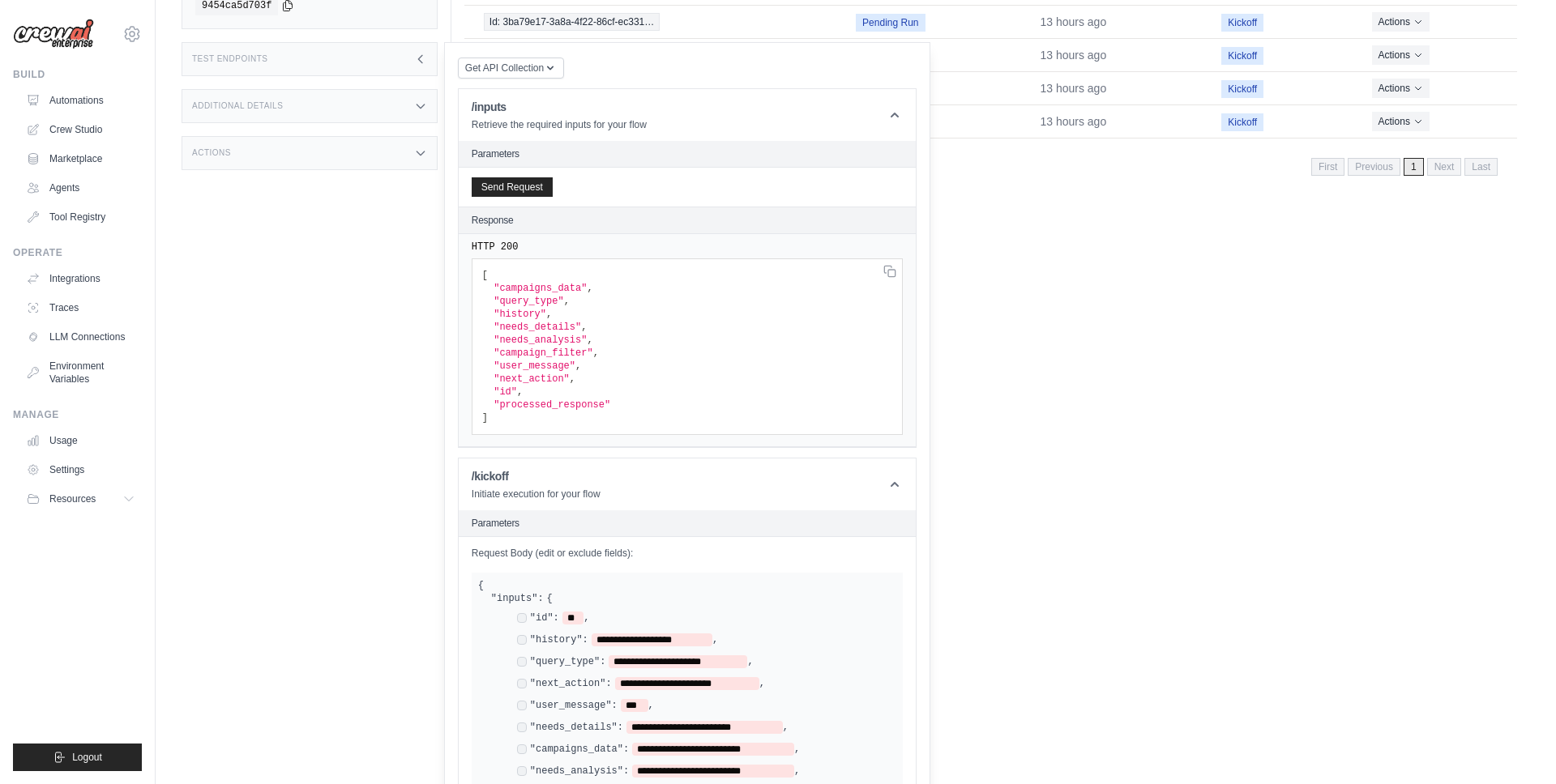
click at [687, 396] on pre "[ "campaigns_data" , "query_type" , "history" , "needs_details" , "needs_analys…" at bounding box center [688, 347] width 431 height 176
